Goal: Task Accomplishment & Management: Manage account settings

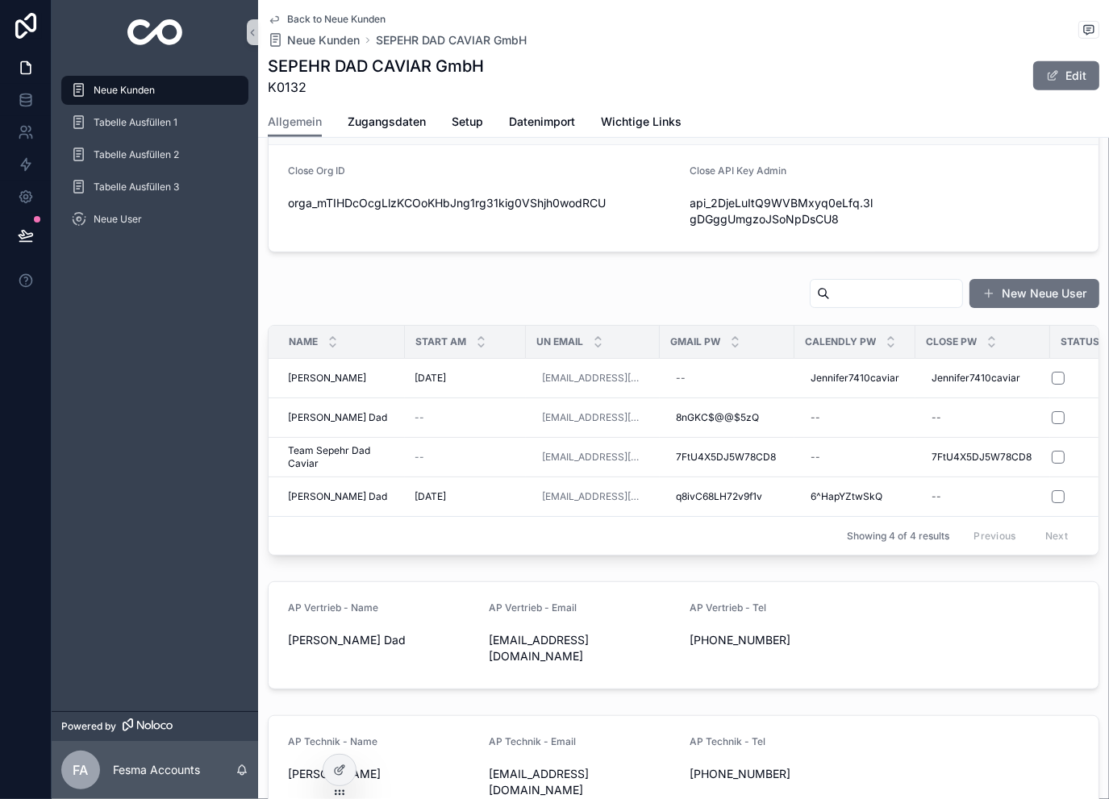
scroll to position [698, 0]
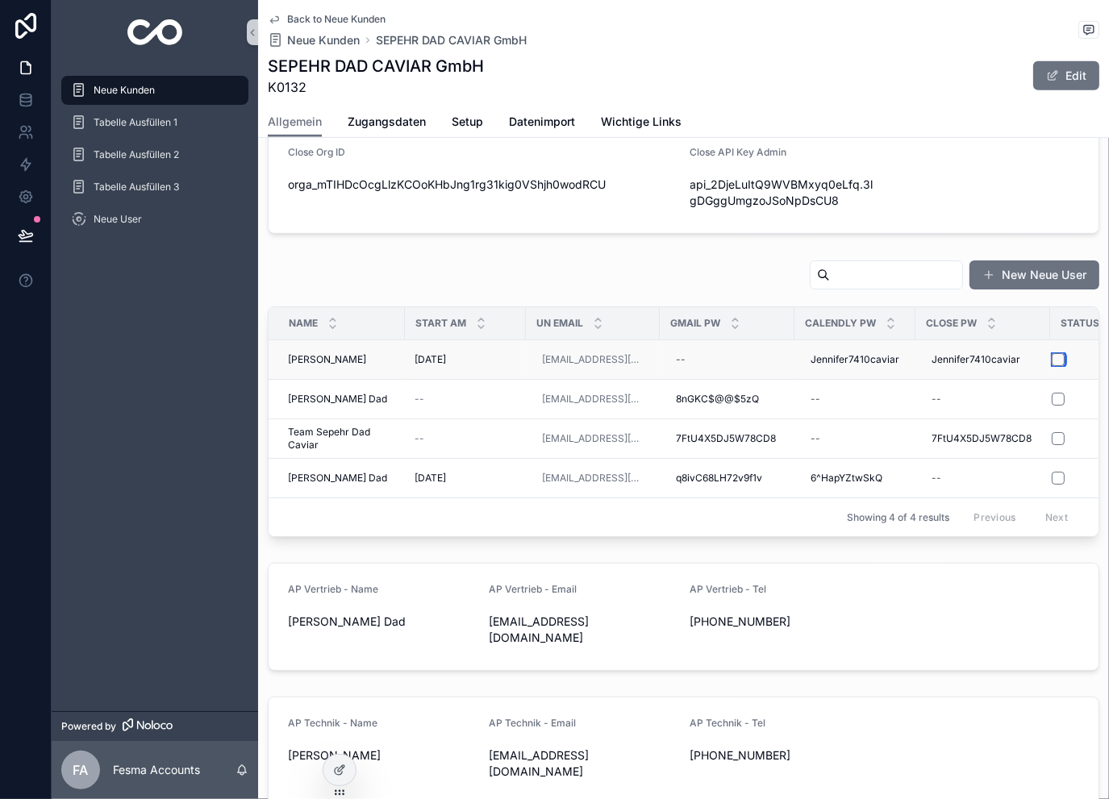
click at [1054, 355] on button "scrollable content" at bounding box center [1058, 359] width 13 height 13
click at [342, 9] on div "Back to Neue Kunden Neue Kunden SEPEHR DAD CAVIAR GmbH SEPEHR DAD CAVIAR GmbH K…" at bounding box center [683, 53] width 831 height 106
click at [338, 18] on span "Back to Neue Kunden" at bounding box center [336, 19] width 98 height 13
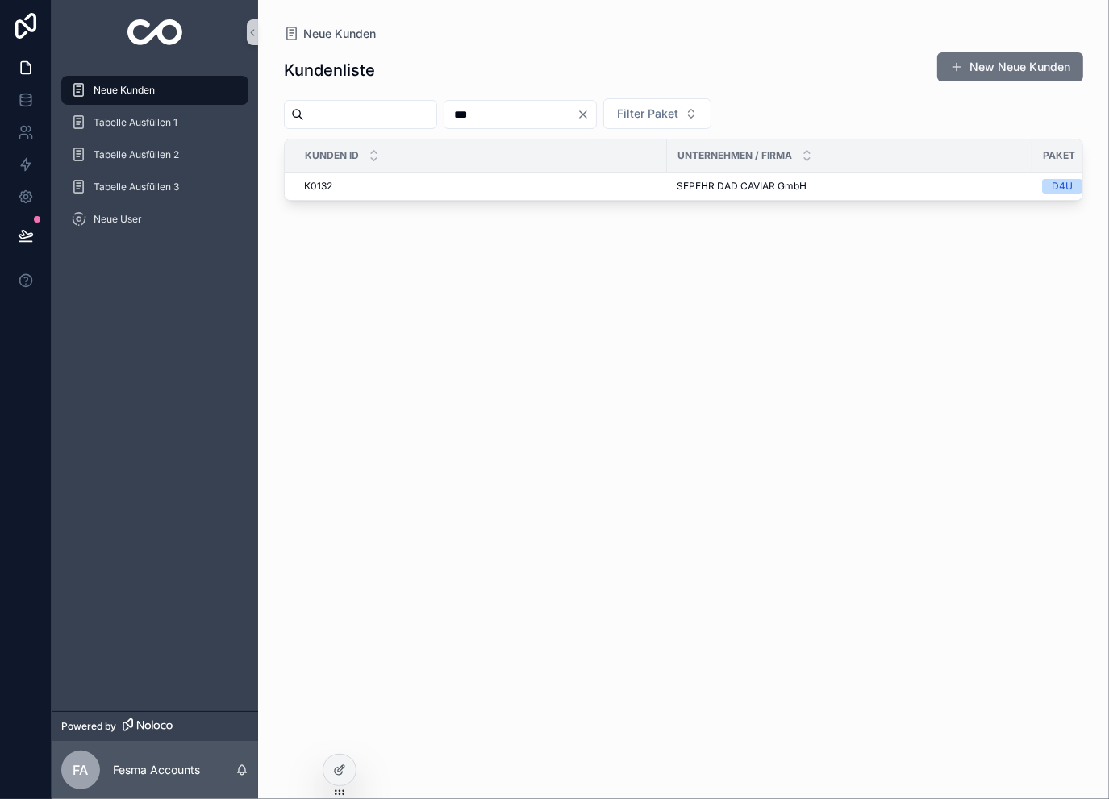
click at [577, 113] on input "***" at bounding box center [510, 114] width 132 height 23
type input "***"
click at [693, 187] on span "Abnehmen im Liegen GmbH" at bounding box center [740, 186] width 127 height 13
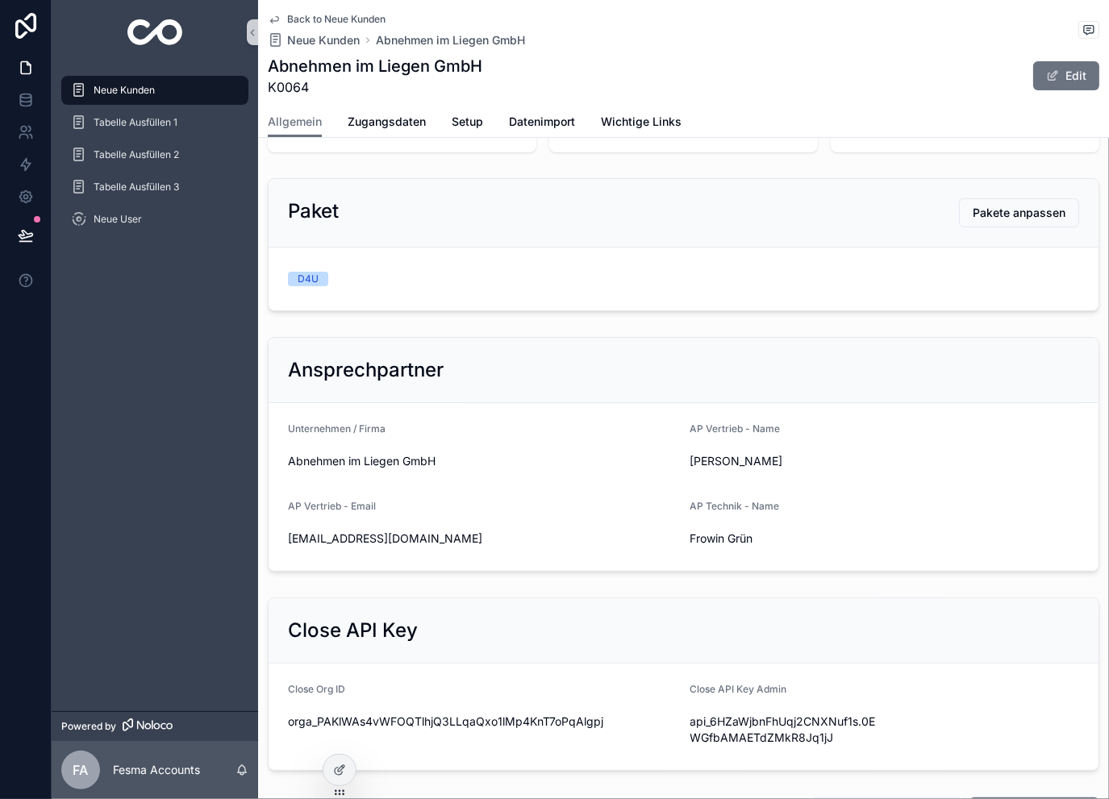
scroll to position [161, 0]
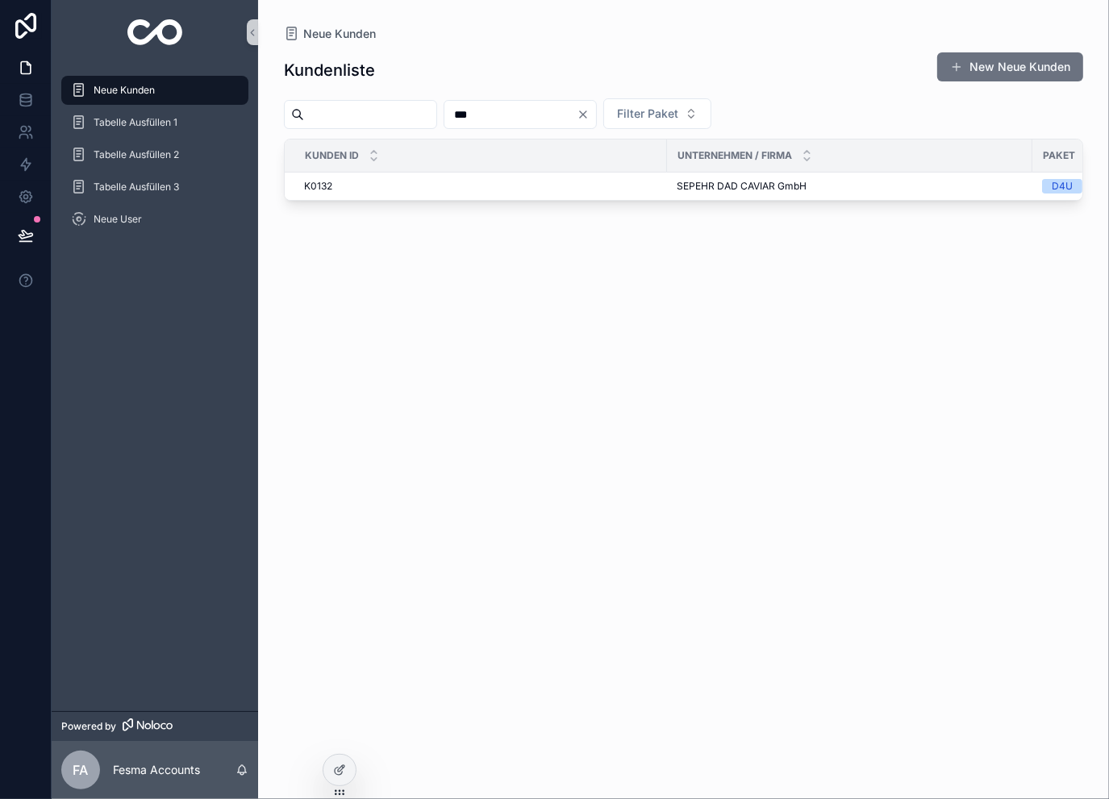
click at [577, 117] on input "***" at bounding box center [510, 114] width 132 height 23
type input "***"
click at [697, 189] on span "MONAPORT Academy GmbH" at bounding box center [744, 186] width 134 height 13
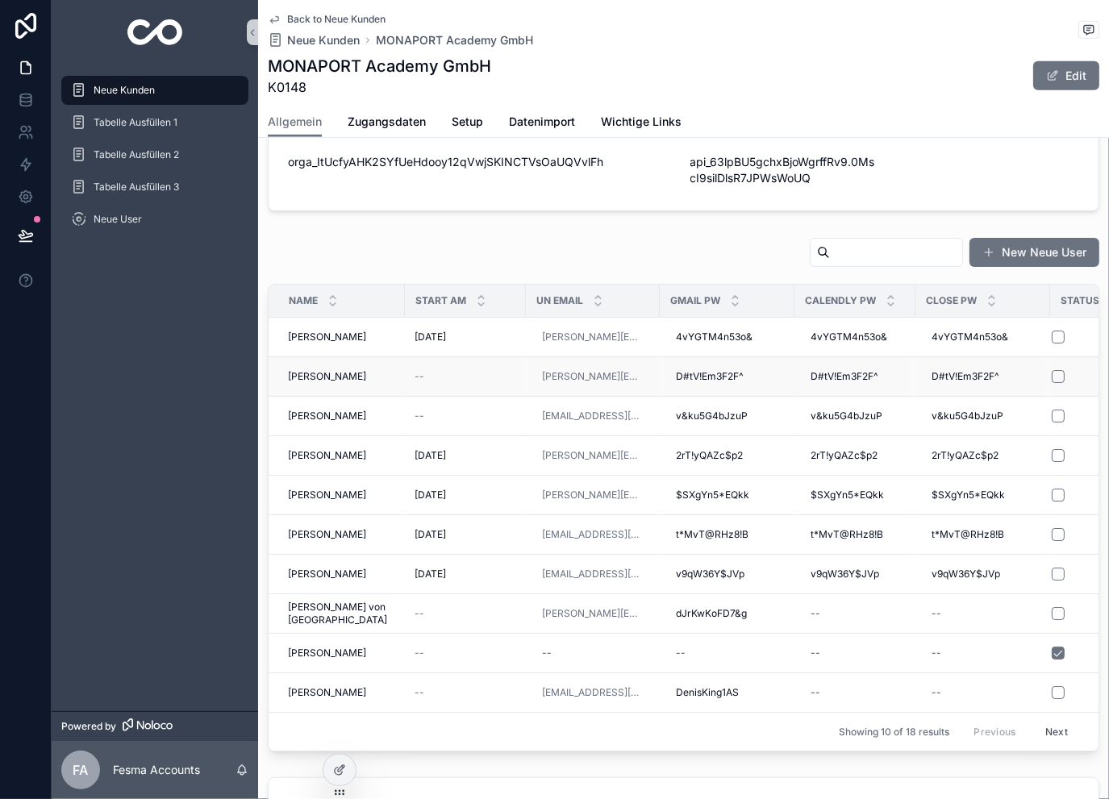
scroll to position [752, 0]
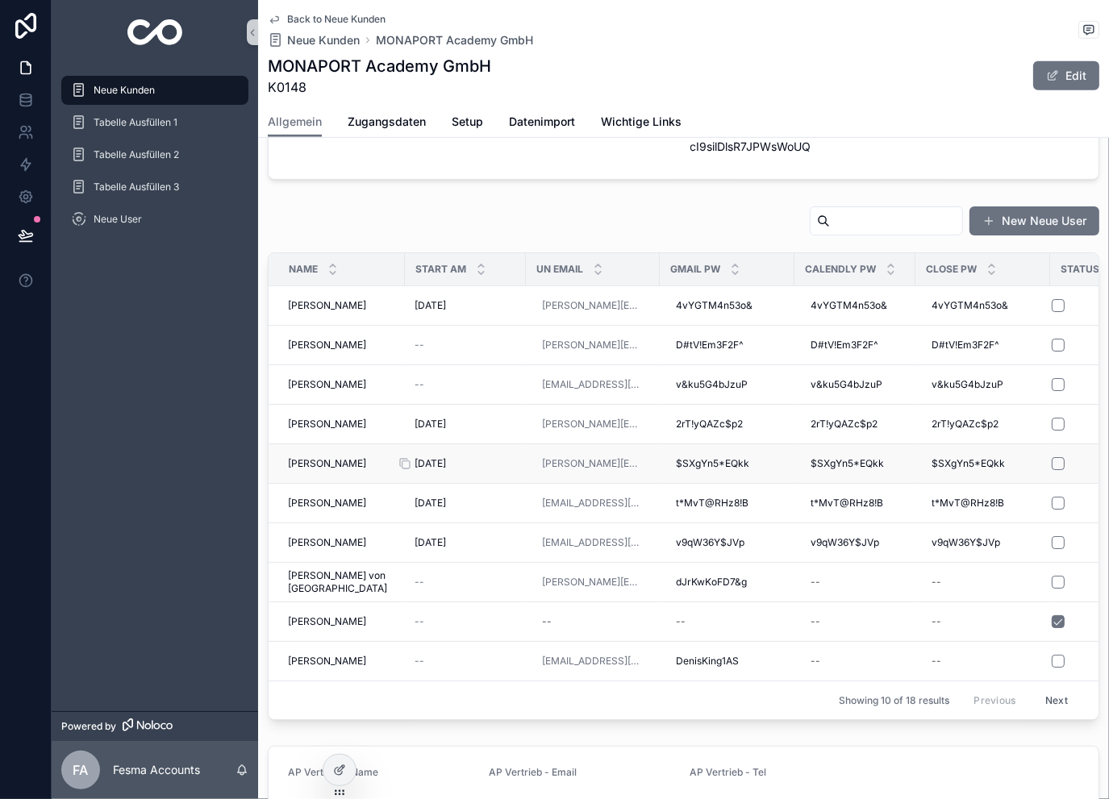
click at [492, 462] on div "28.8.2025 28.8.2025" at bounding box center [465, 463] width 102 height 13
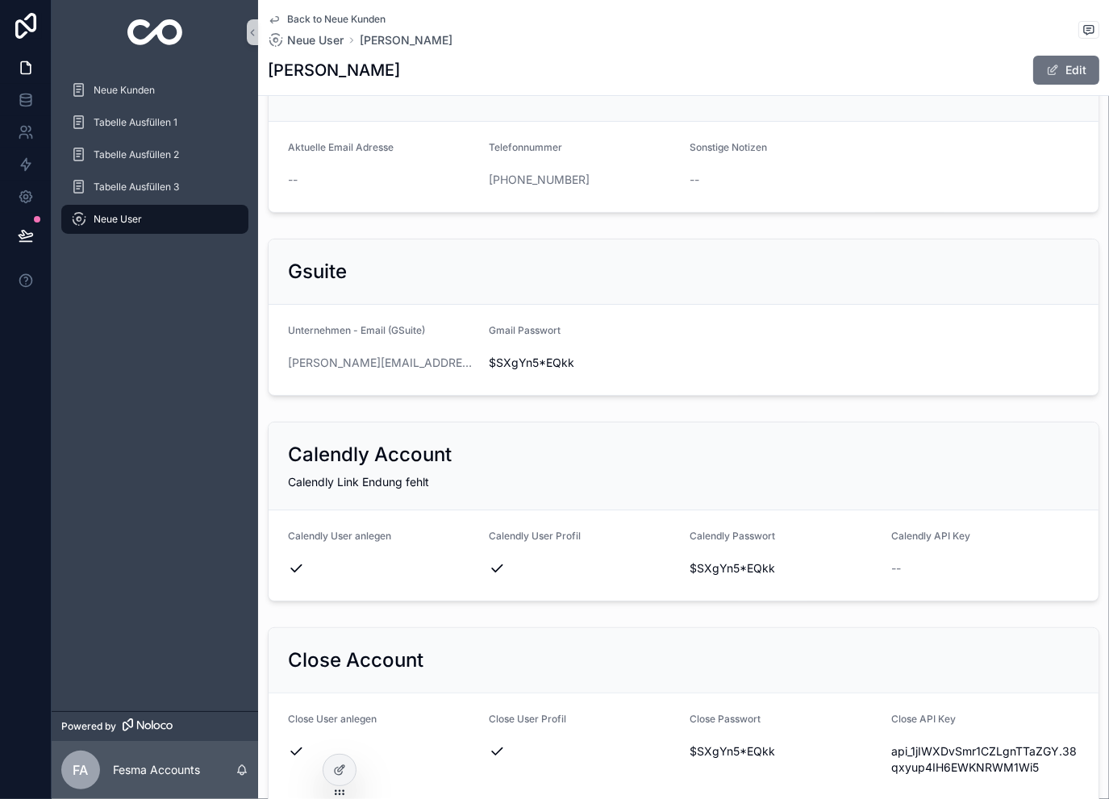
scroll to position [107, 0]
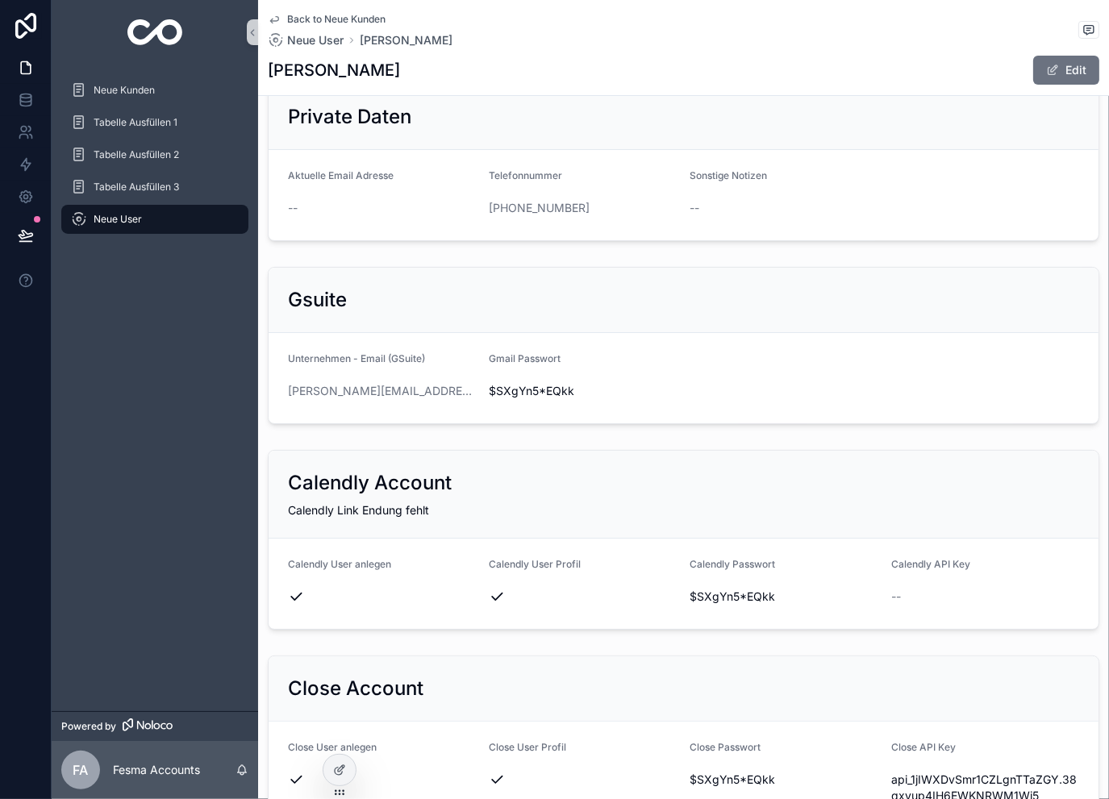
click at [510, 392] on span "$SXgYn5*EQkk" at bounding box center [583, 391] width 188 height 16
copy span "$SXgYn5*EQkk"
click at [327, 19] on span "Back to Neue Kunden" at bounding box center [336, 19] width 98 height 13
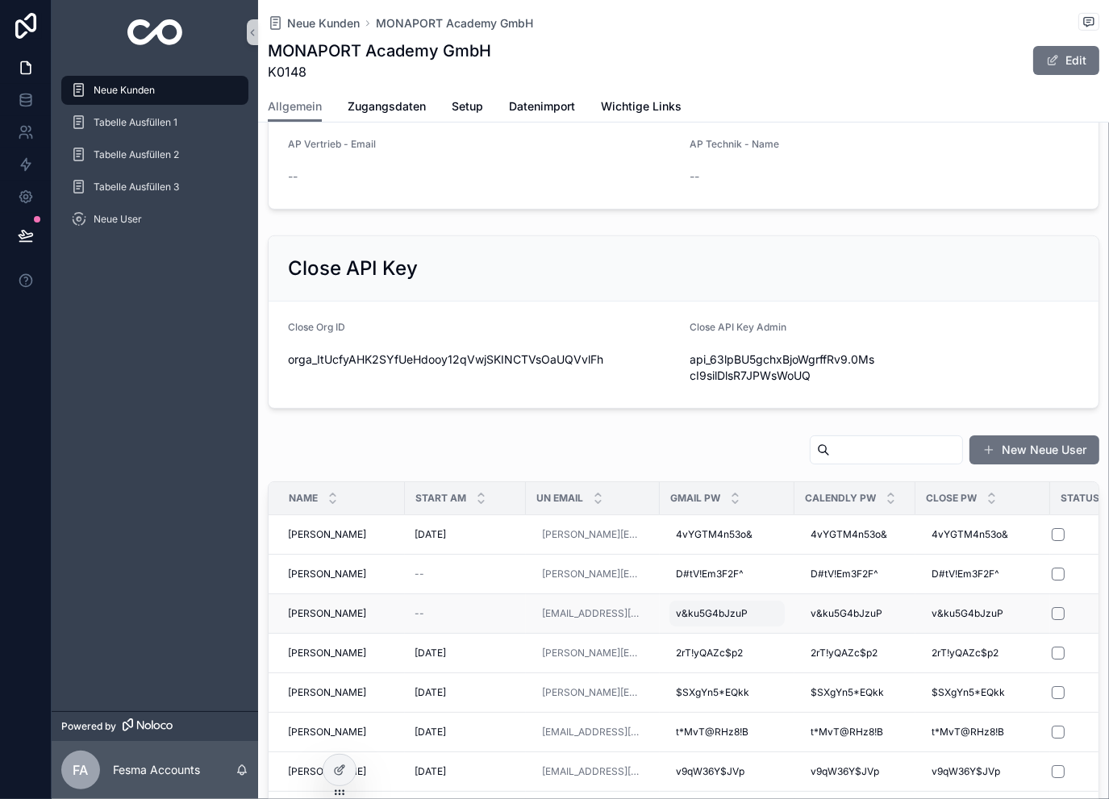
scroll to position [698, 0]
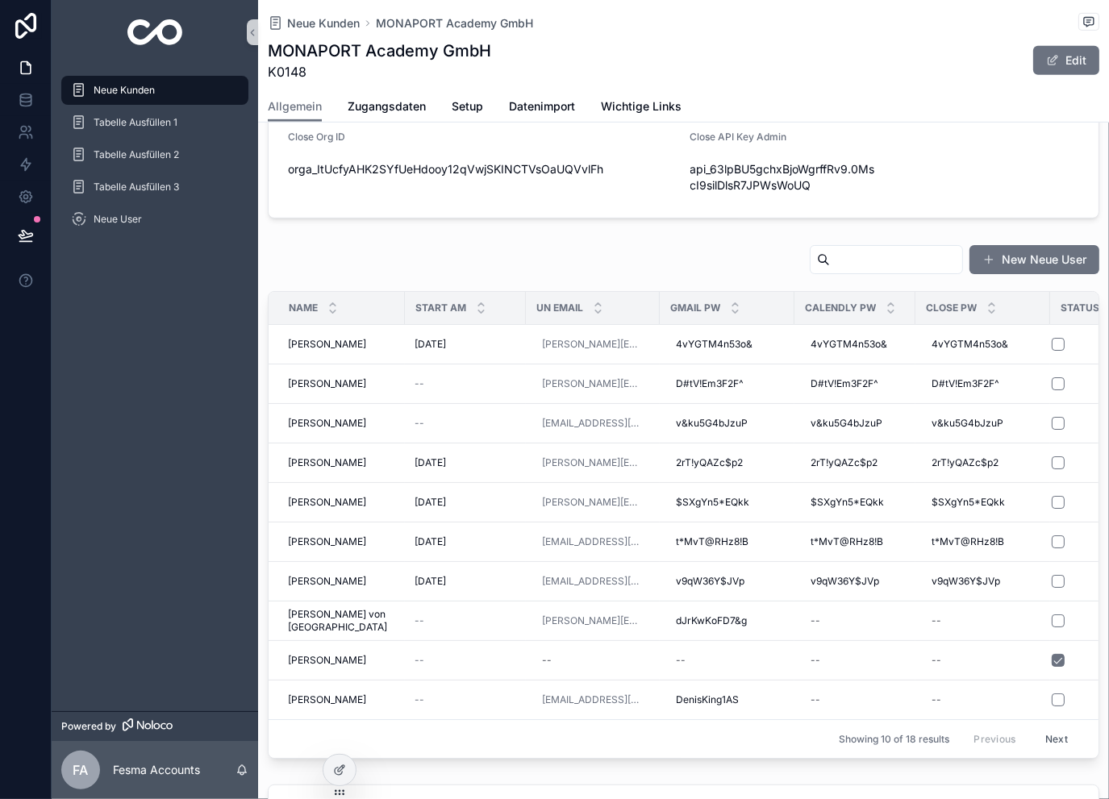
click at [874, 265] on input "scrollable content" at bounding box center [896, 259] width 132 height 23
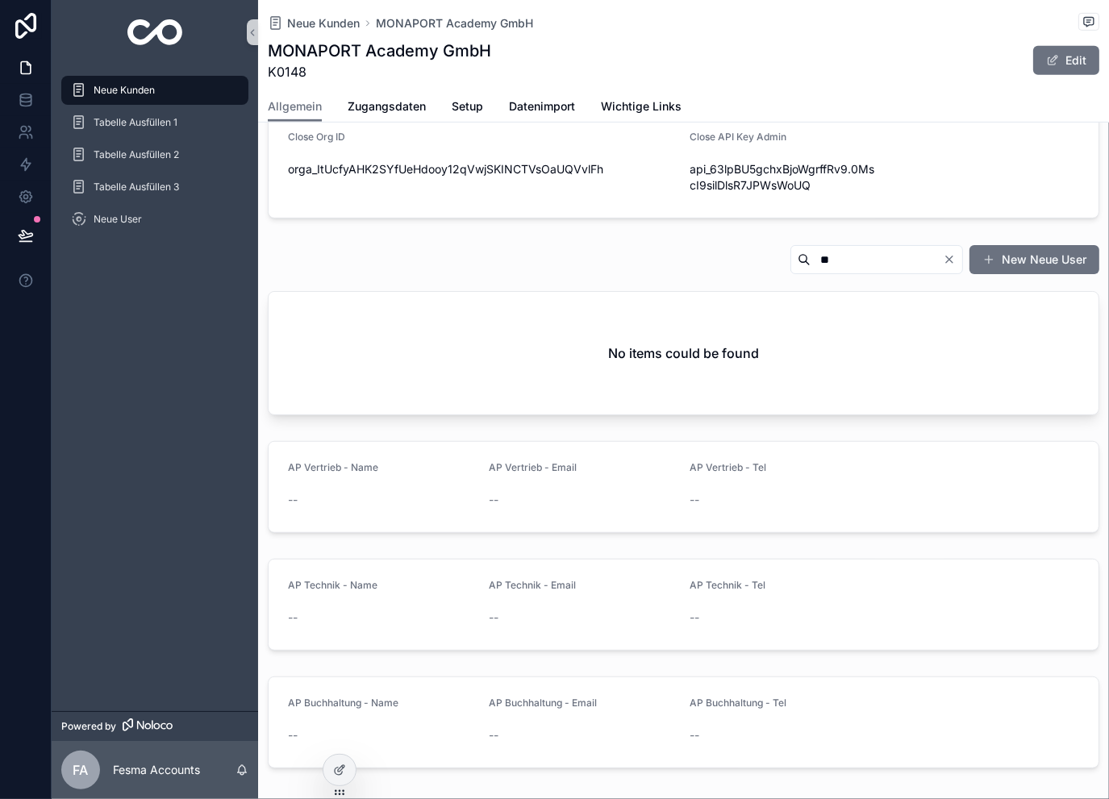
type input "*"
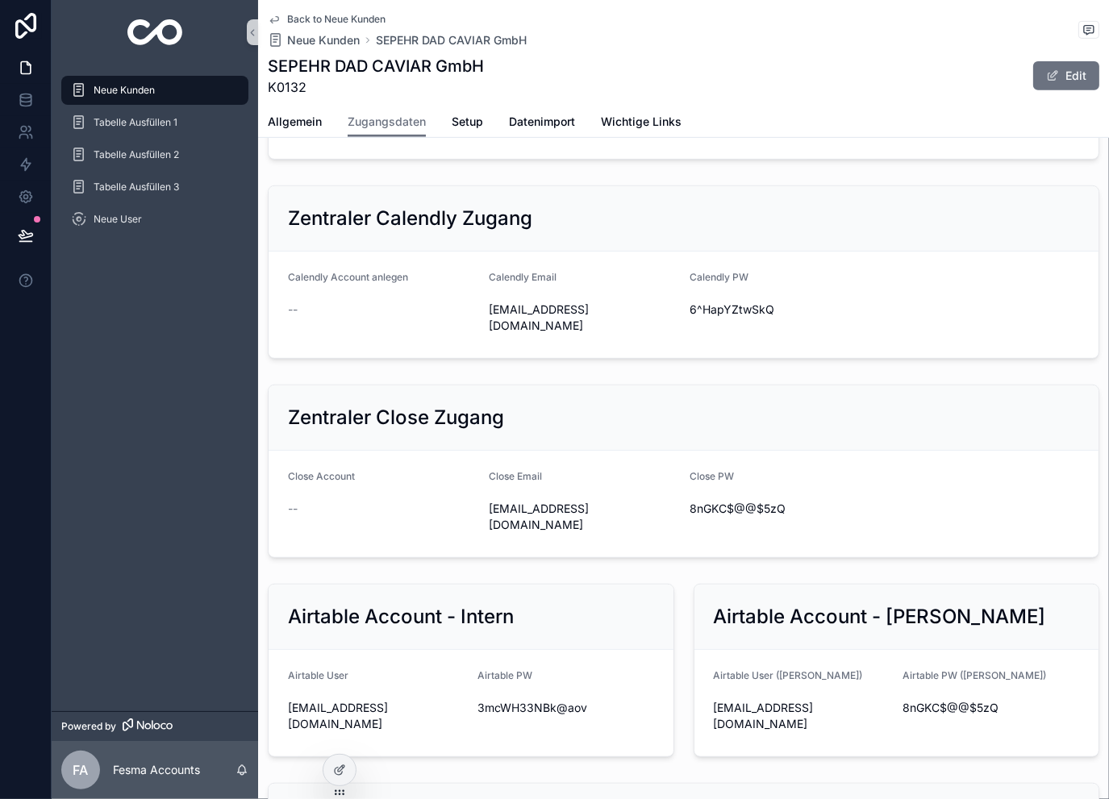
scroll to position [645, 0]
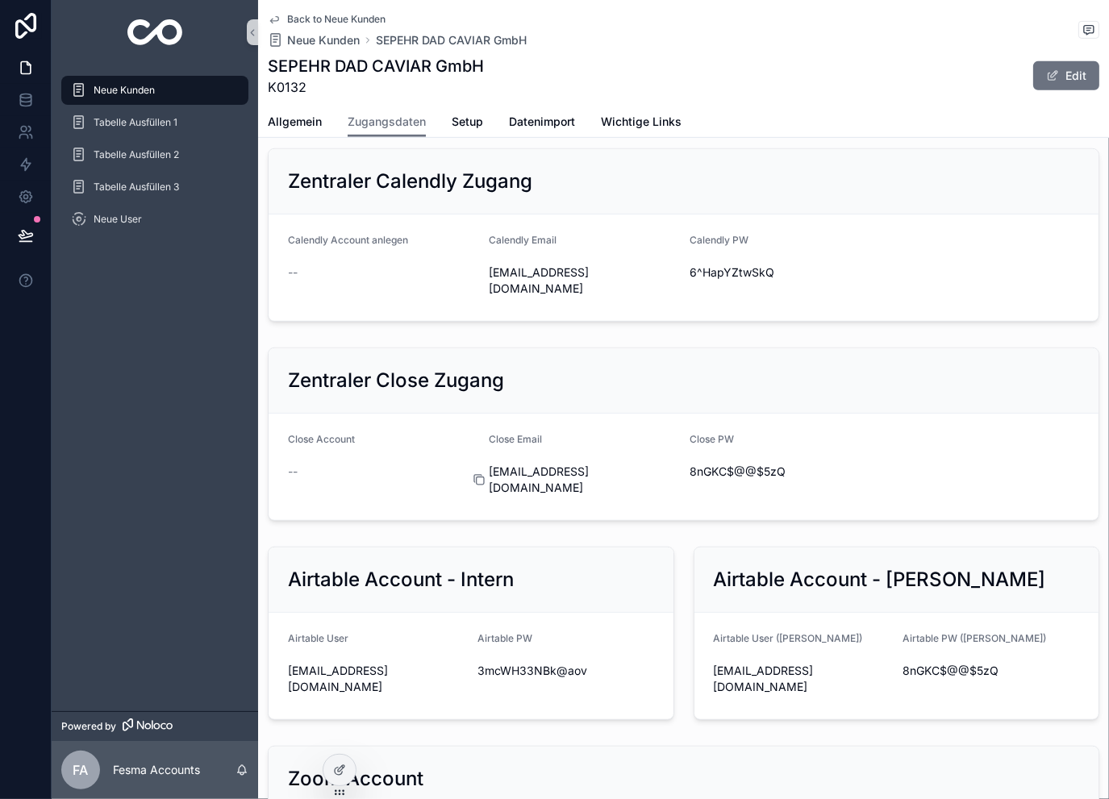
click at [477, 485] on icon "scrollable content" at bounding box center [480, 480] width 7 height 7
click at [677, 277] on icon "scrollable content" at bounding box center [680, 273] width 7 height 7
click at [674, 279] on icon "scrollable content" at bounding box center [680, 272] width 13 height 13
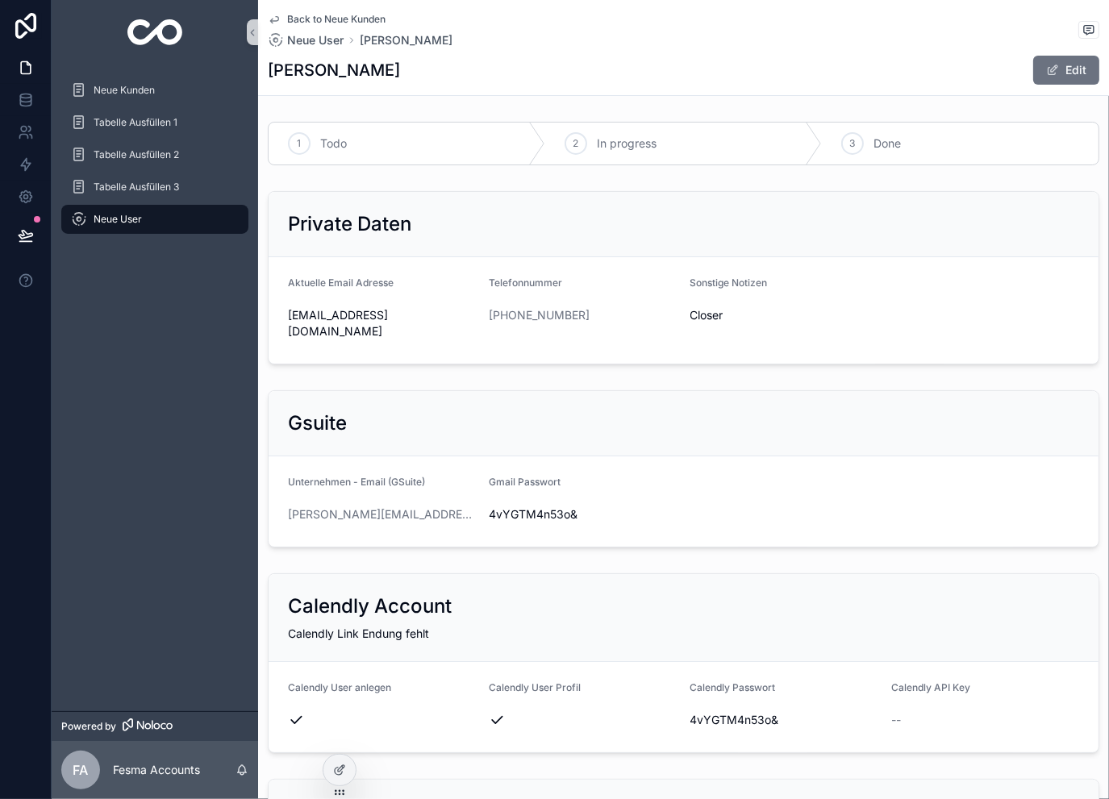
scroll to position [952, 0]
